Goal: Navigation & Orientation: Find specific page/section

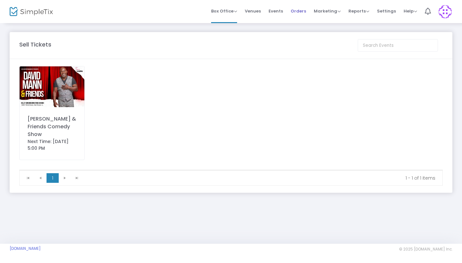
click at [298, 13] on span "Orders" at bounding box center [297, 11] width 15 height 16
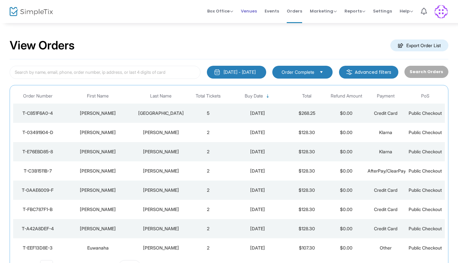
click at [249, 10] on span "Venues" at bounding box center [249, 11] width 16 height 16
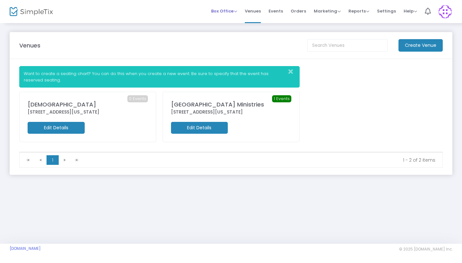
click at [223, 8] on span "Box Office" at bounding box center [224, 11] width 26 height 6
click at [225, 10] on span "Box Office" at bounding box center [224, 11] width 26 height 6
click at [229, 12] on span "Box Office" at bounding box center [224, 11] width 26 height 6
click at [297, 10] on span "Orders" at bounding box center [297, 11] width 15 height 16
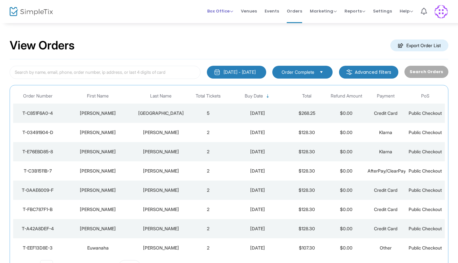
click at [220, 11] on span "Box Office" at bounding box center [220, 11] width 26 height 6
click at [223, 20] on li "Sell Tickets" at bounding box center [230, 21] width 46 height 13
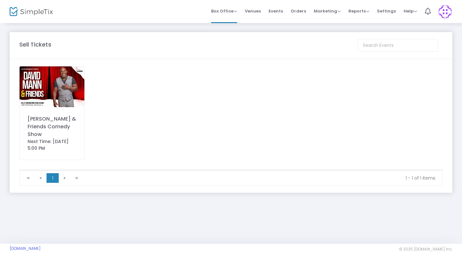
click at [71, 90] on img at bounding box center [52, 86] width 65 height 41
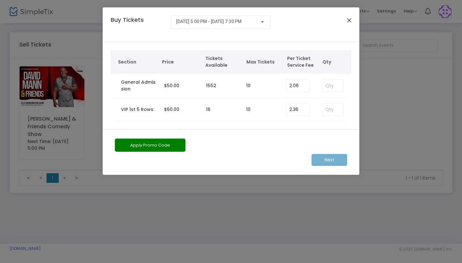
click at [349, 20] on button "Close" at bounding box center [349, 20] width 8 height 8
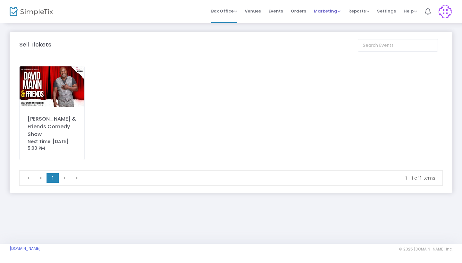
click at [330, 11] on span "Marketing" at bounding box center [327, 11] width 27 height 6
click at [298, 11] on span "Orders" at bounding box center [297, 11] width 15 height 16
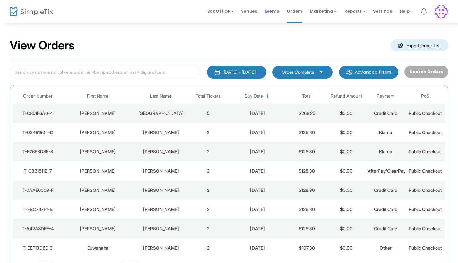
click at [274, 11] on span "Events" at bounding box center [272, 11] width 14 height 16
